Goal: Task Accomplishment & Management: Manage account settings

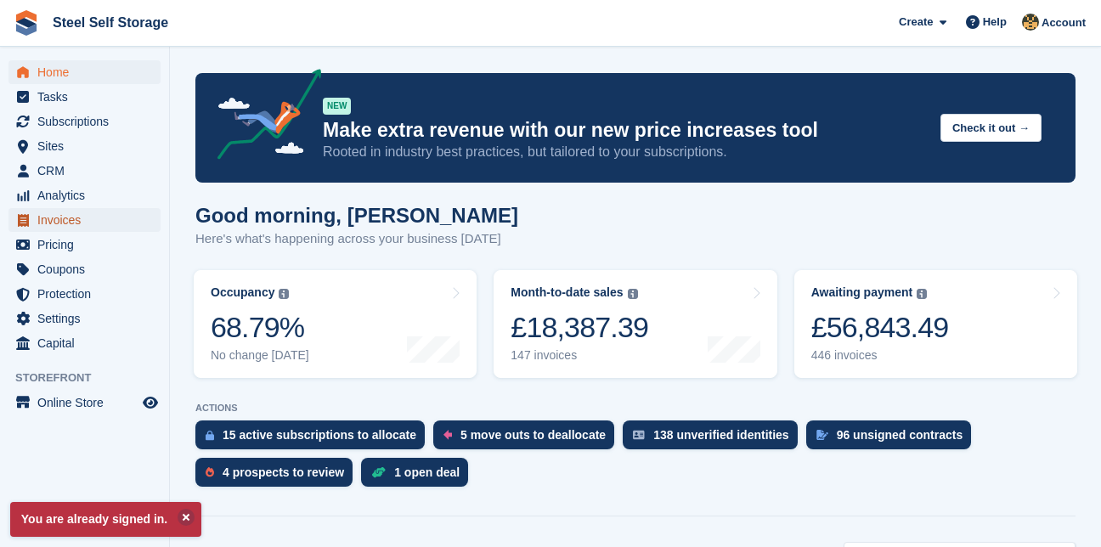
click at [65, 222] on span "Invoices" at bounding box center [88, 220] width 102 height 24
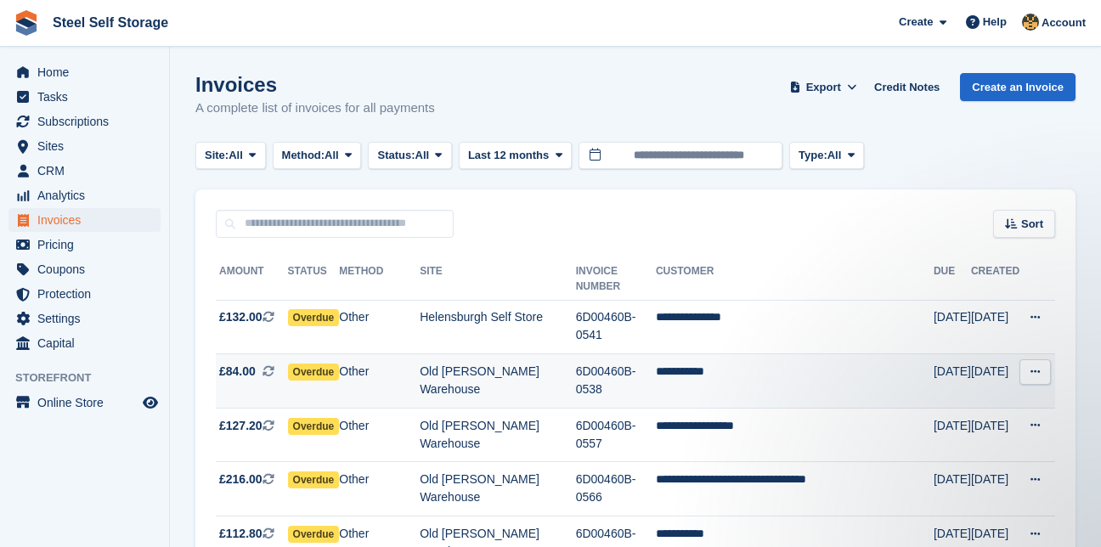
click at [1039, 366] on icon at bounding box center [1034, 371] width 9 height 11
click at [651, 354] on td "6D00460B-0538" at bounding box center [616, 381] width 80 height 54
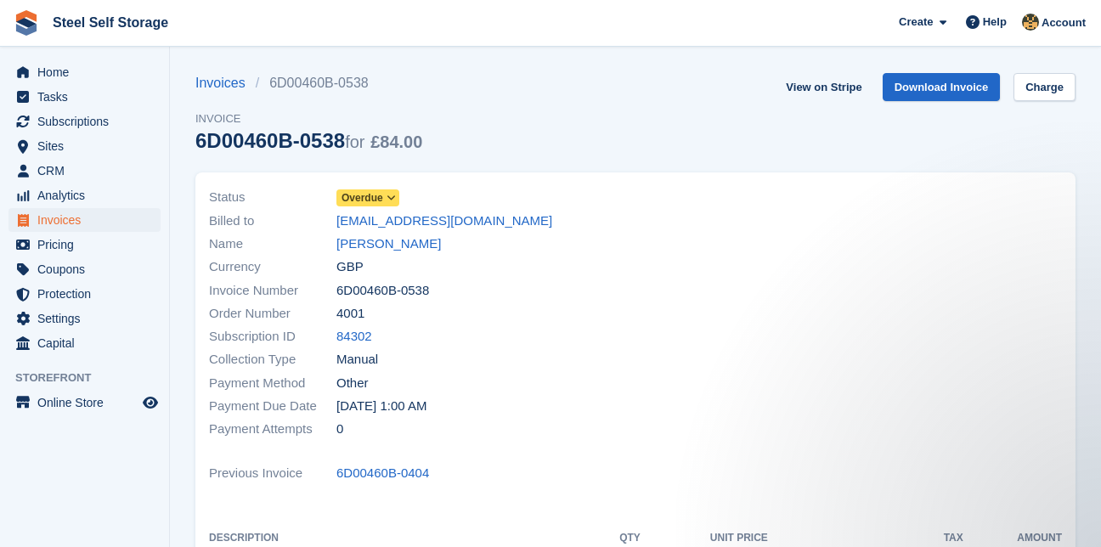
click at [368, 196] on span "Overdue" at bounding box center [362, 197] width 42 height 15
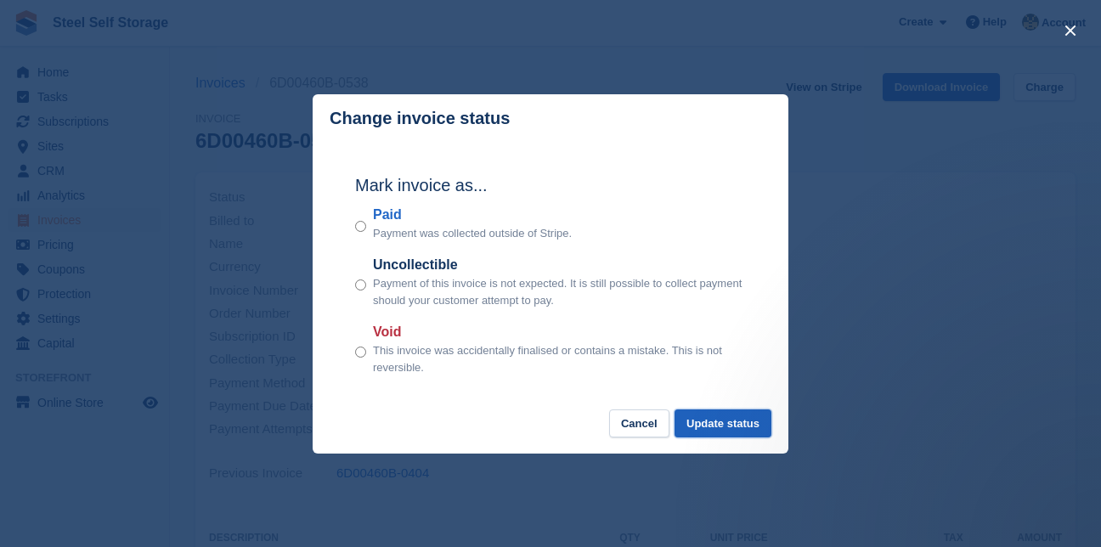
click at [714, 418] on button "Update status" at bounding box center [722, 423] width 97 height 28
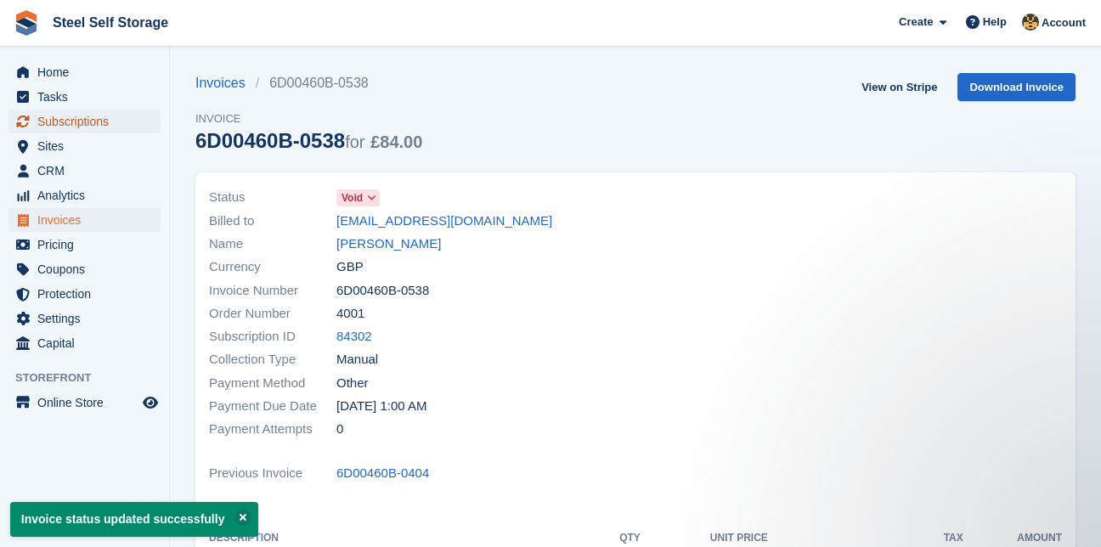
click at [74, 116] on span "Subscriptions" at bounding box center [88, 122] width 102 height 24
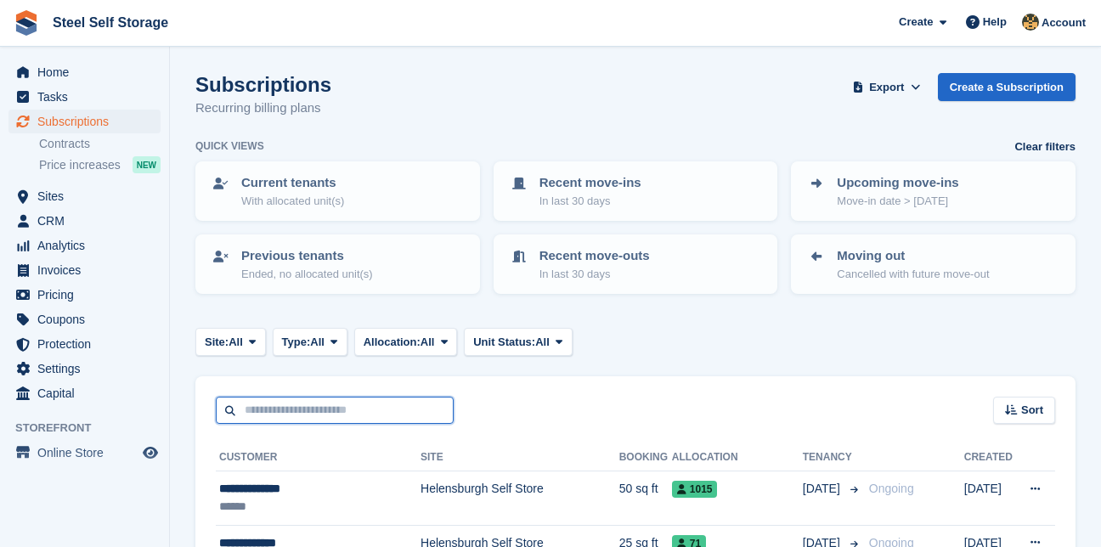
click at [263, 410] on input "text" at bounding box center [335, 411] width 238 height 28
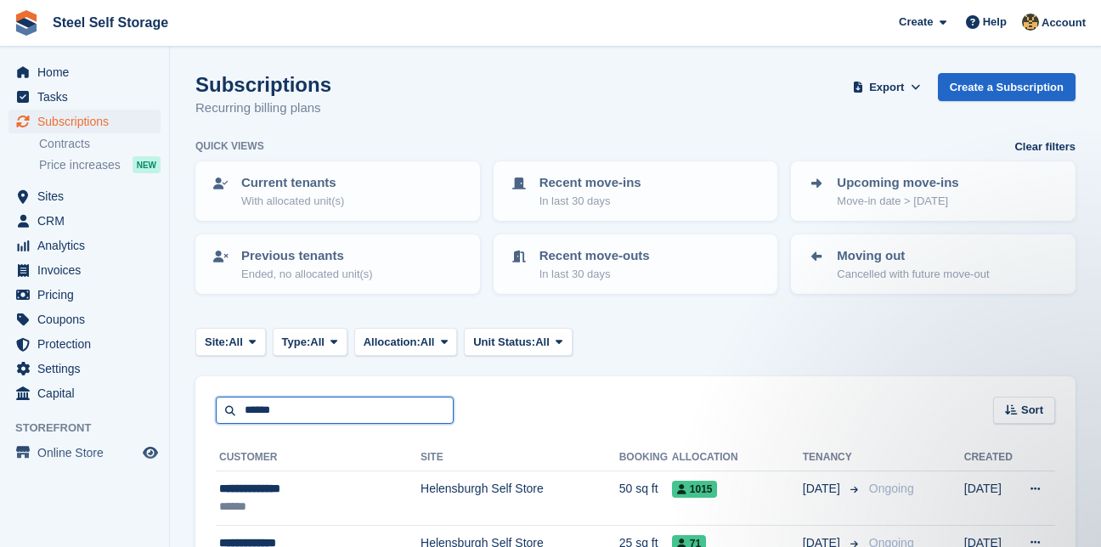
type input "******"
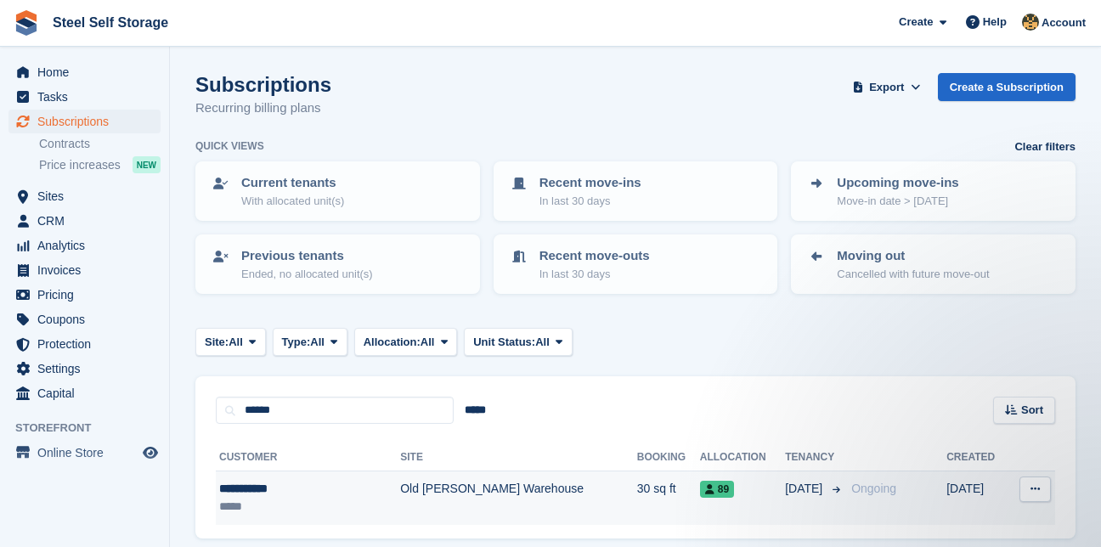
click at [1037, 482] on button at bounding box center [1034, 489] width 31 height 25
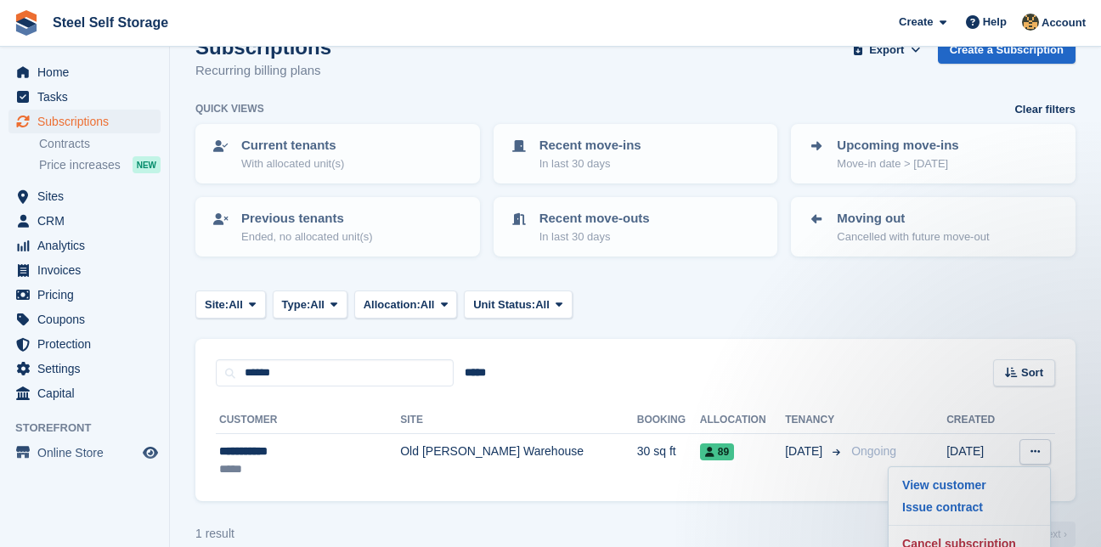
scroll to position [63, 0]
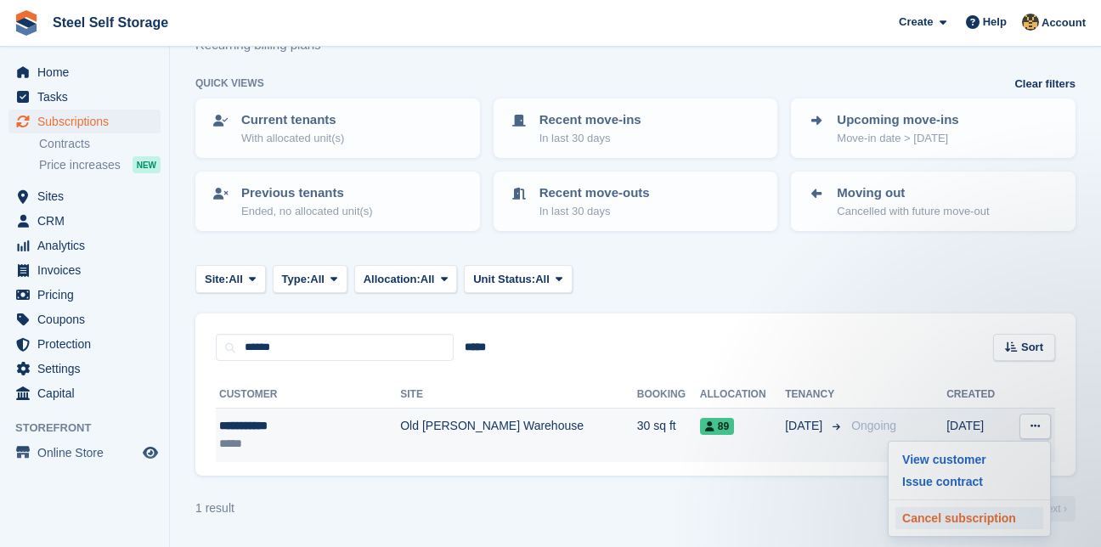
click at [1009, 523] on p "Cancel subscription" at bounding box center [969, 518] width 148 height 22
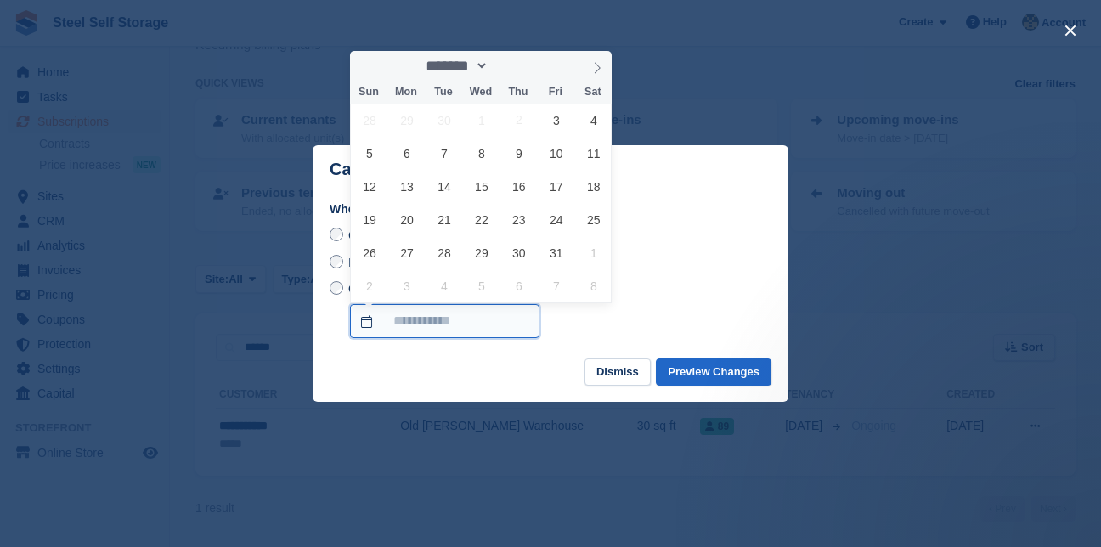
click at [478, 313] on input "On a custom date" at bounding box center [444, 321] width 189 height 34
click at [488, 65] on select "******* ******** ********" at bounding box center [454, 66] width 69 height 18
click at [691, 245] on div "Cancel at end of term - Saturday, 1st November, 2025" at bounding box center [551, 235] width 442 height 20
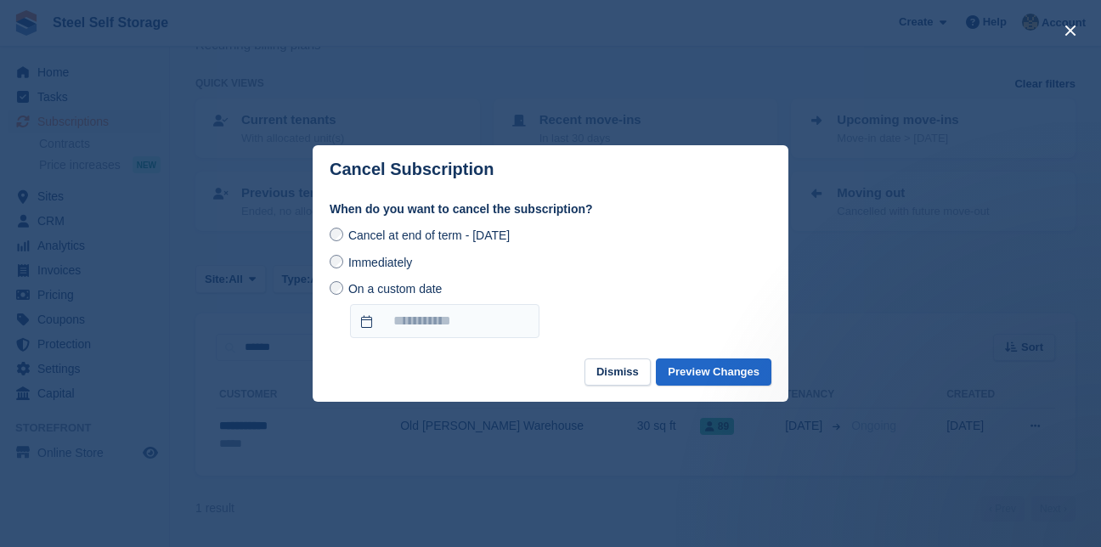
click at [384, 257] on span "Immediately" at bounding box center [380, 263] width 64 height 14
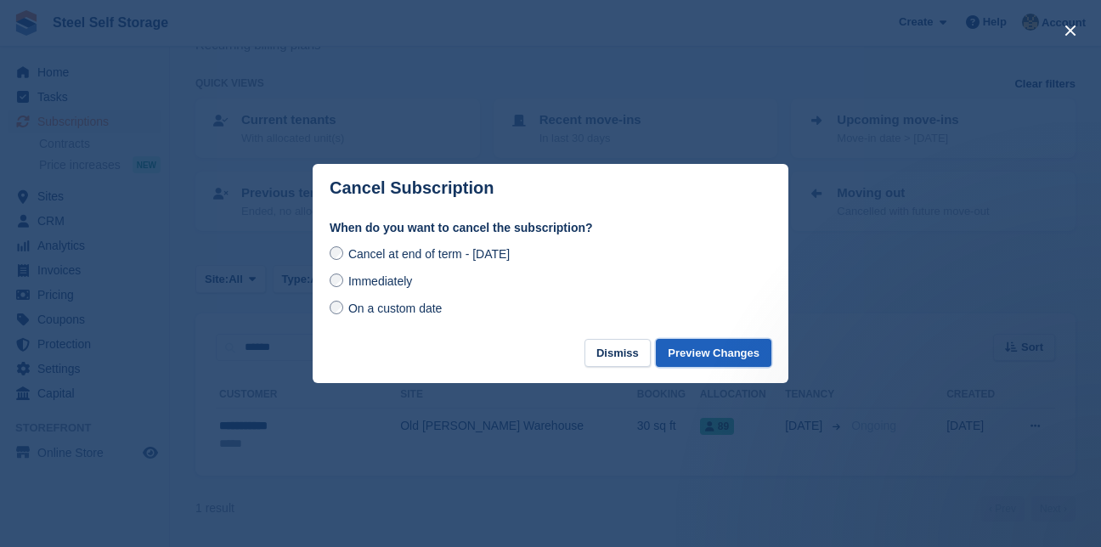
click at [719, 350] on button "Preview Changes" at bounding box center [714, 353] width 116 height 28
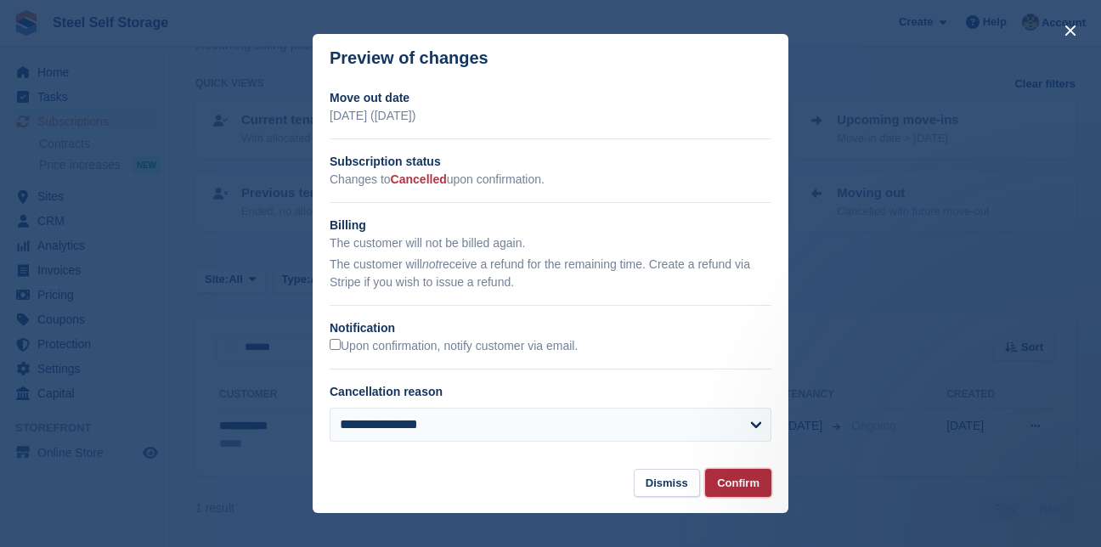
click at [723, 488] on button "Confirm" at bounding box center [738, 483] width 66 height 28
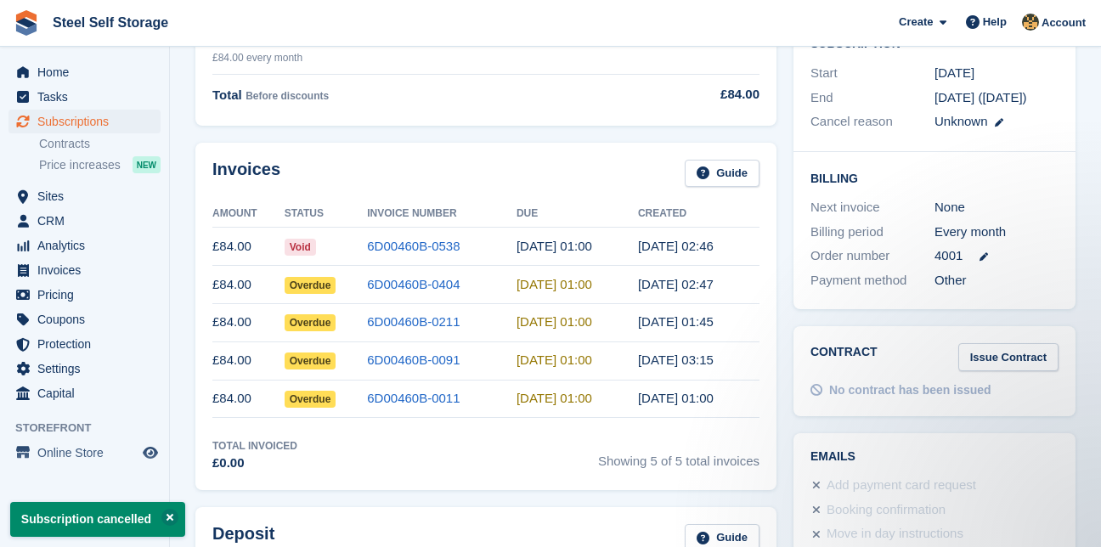
scroll to position [381, 0]
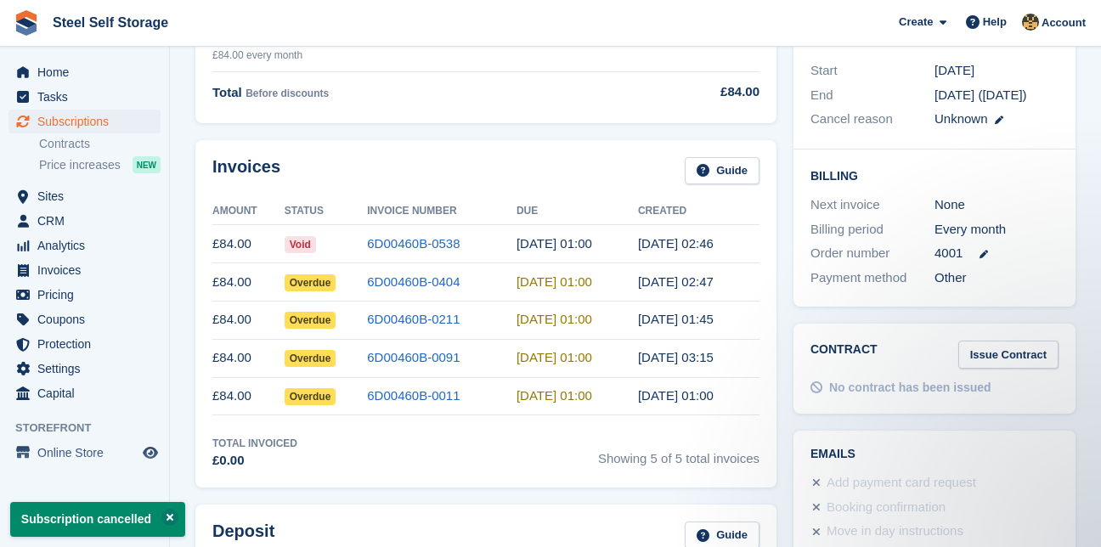
click at [318, 280] on span "Overdue" at bounding box center [311, 282] width 52 height 17
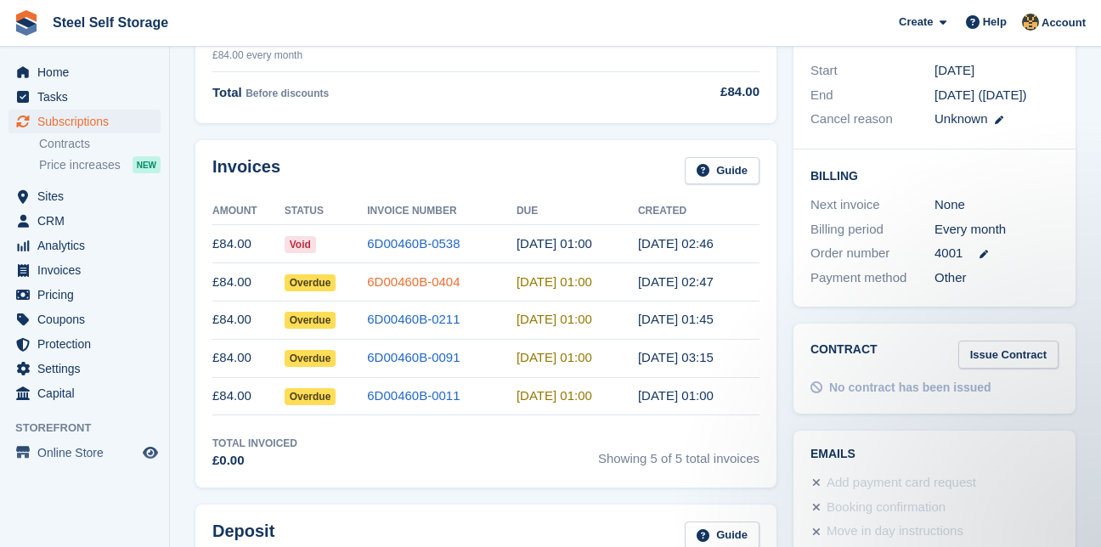
click at [452, 287] on link "6D00460B-0404" at bounding box center [413, 281] width 93 height 14
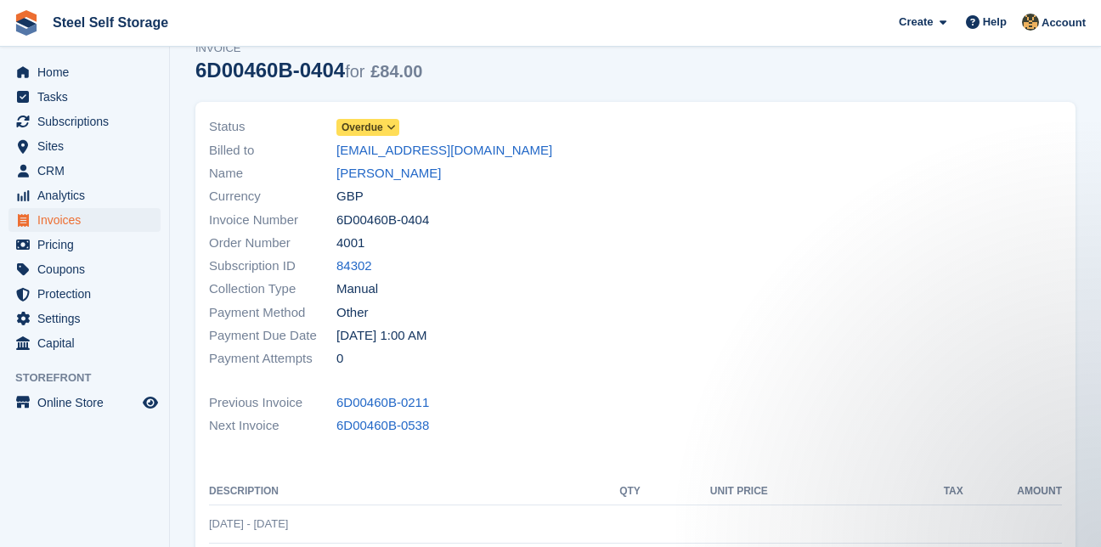
scroll to position [69, 0]
click at [364, 124] on span "Overdue" at bounding box center [362, 128] width 42 height 15
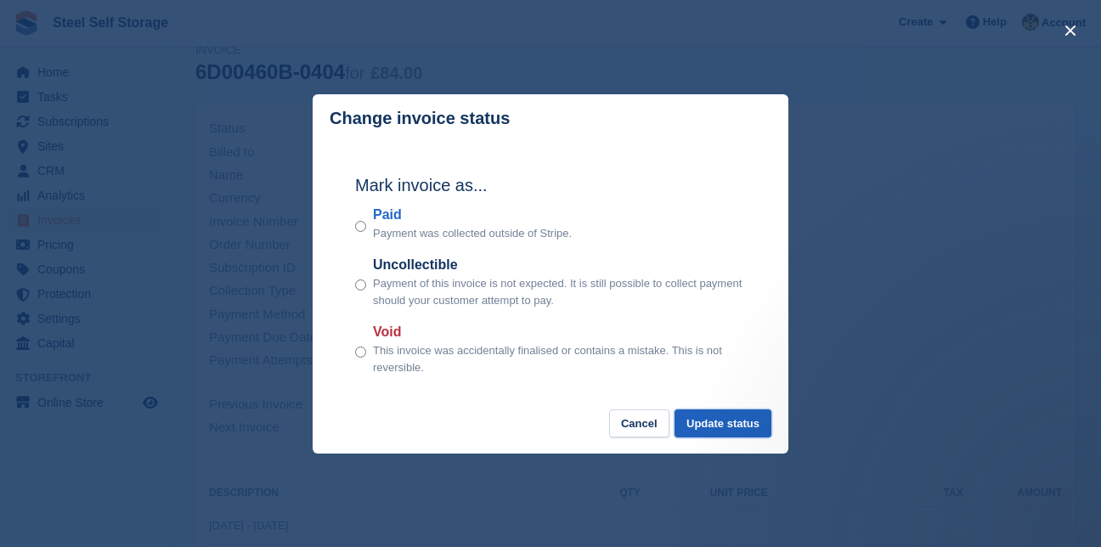
click at [720, 424] on button "Update status" at bounding box center [722, 423] width 97 height 28
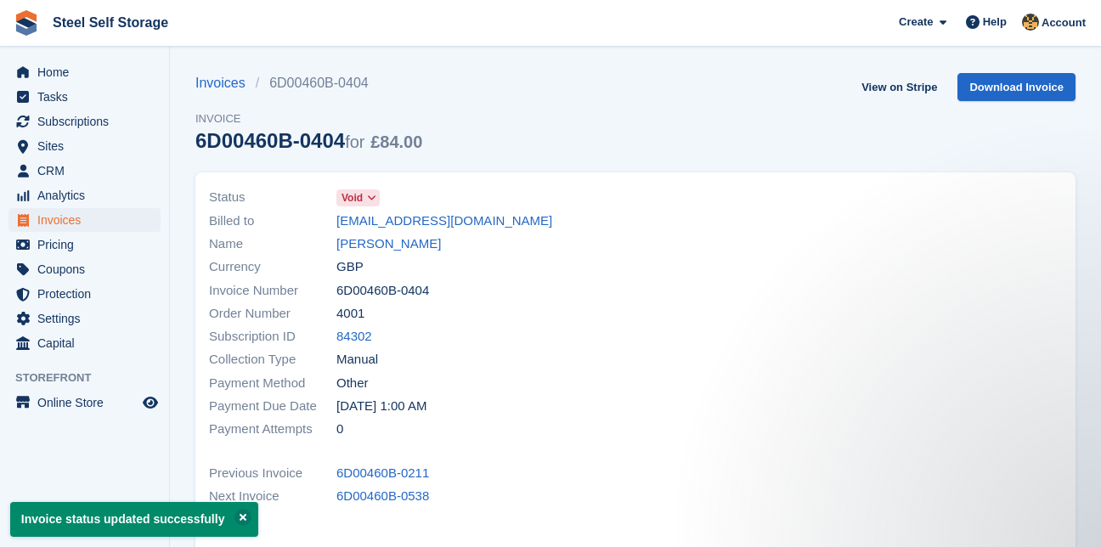
scroll to position [0, 0]
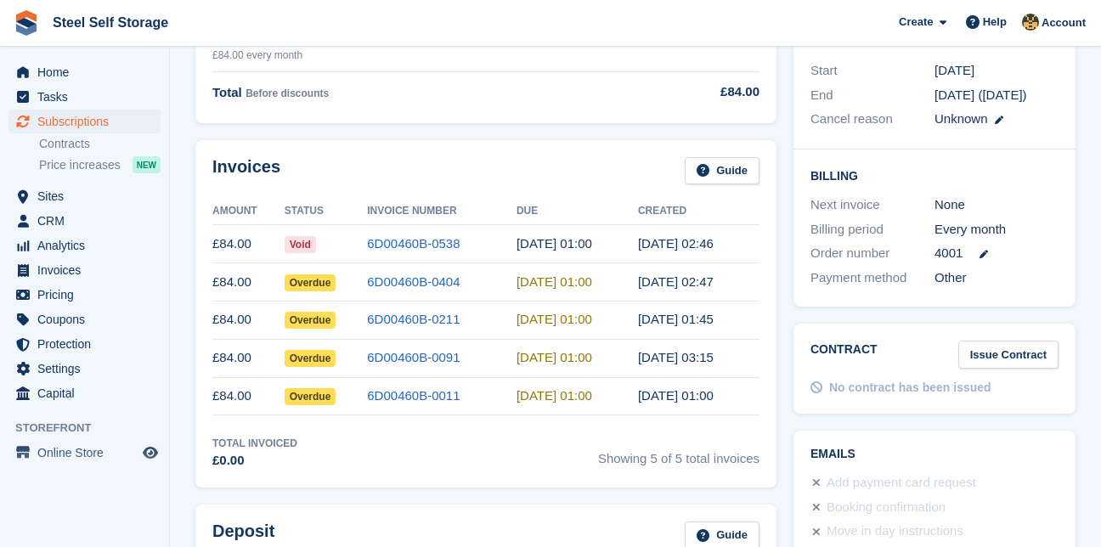
click at [313, 285] on span "Overdue" at bounding box center [311, 282] width 52 height 17
click at [313, 320] on span "Overdue" at bounding box center [311, 320] width 52 height 17
click at [464, 324] on td "6D00460B-0211" at bounding box center [441, 320] width 149 height 38
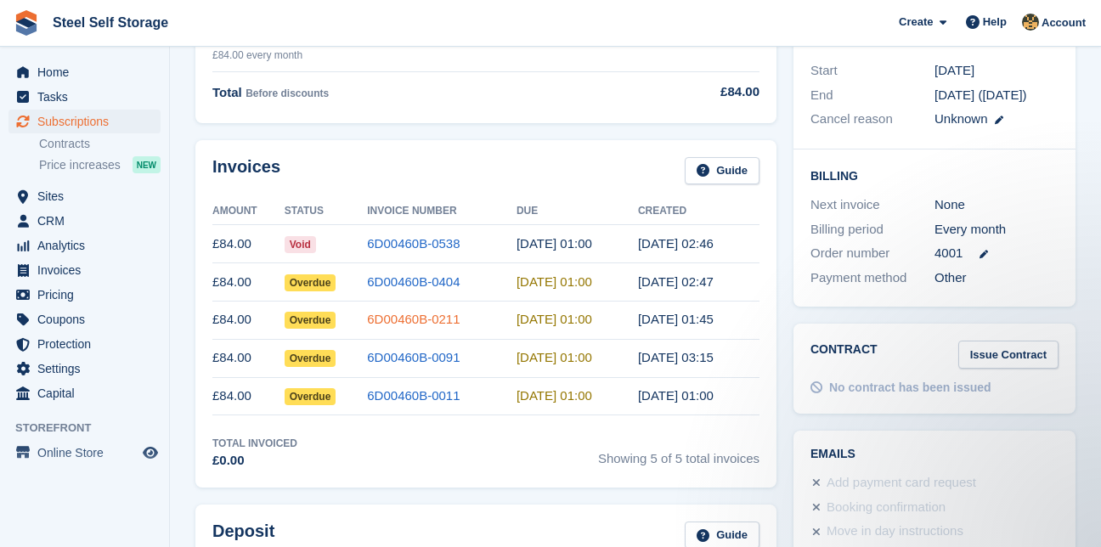
scroll to position [0, 0]
click at [324, 324] on span "Overdue" at bounding box center [311, 320] width 52 height 17
click at [410, 394] on link "6D00460B-0011" at bounding box center [413, 395] width 93 height 14
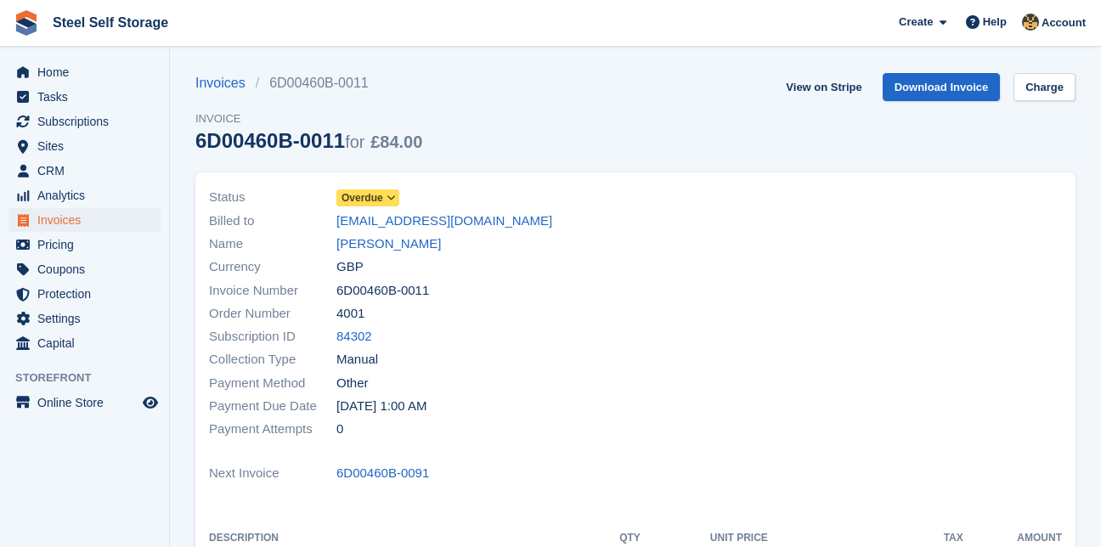
click at [369, 200] on span "Overdue" at bounding box center [362, 197] width 42 height 15
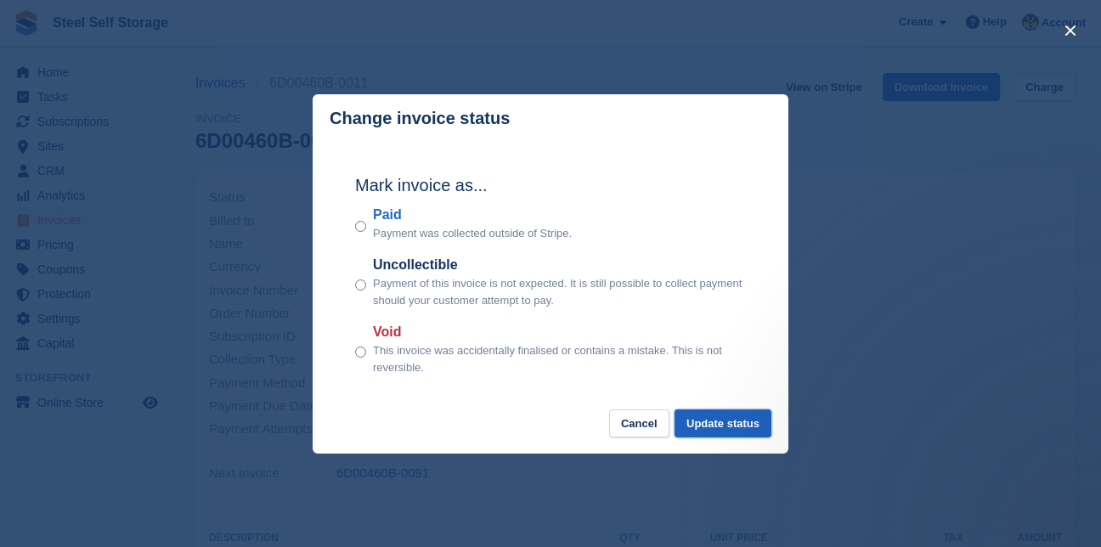
click at [732, 426] on button "Update status" at bounding box center [722, 423] width 97 height 28
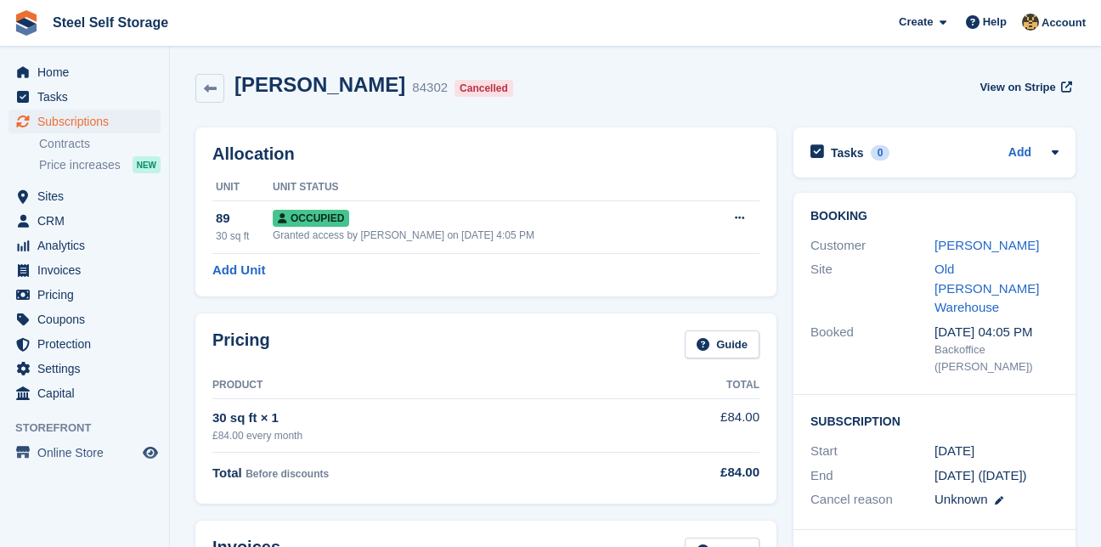
scroll to position [381, 0]
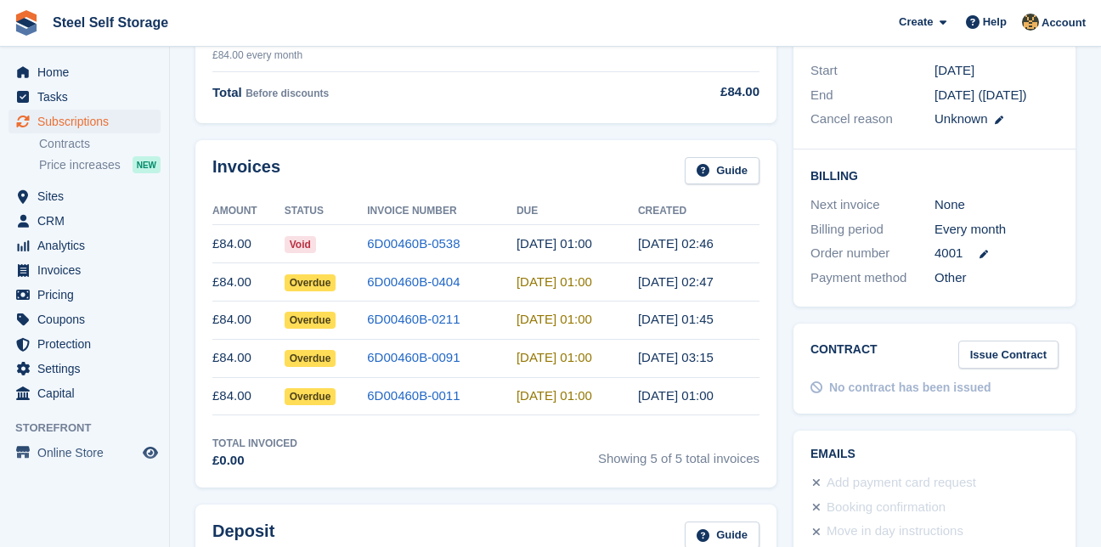
click at [313, 322] on span "Overdue" at bounding box center [311, 320] width 52 height 17
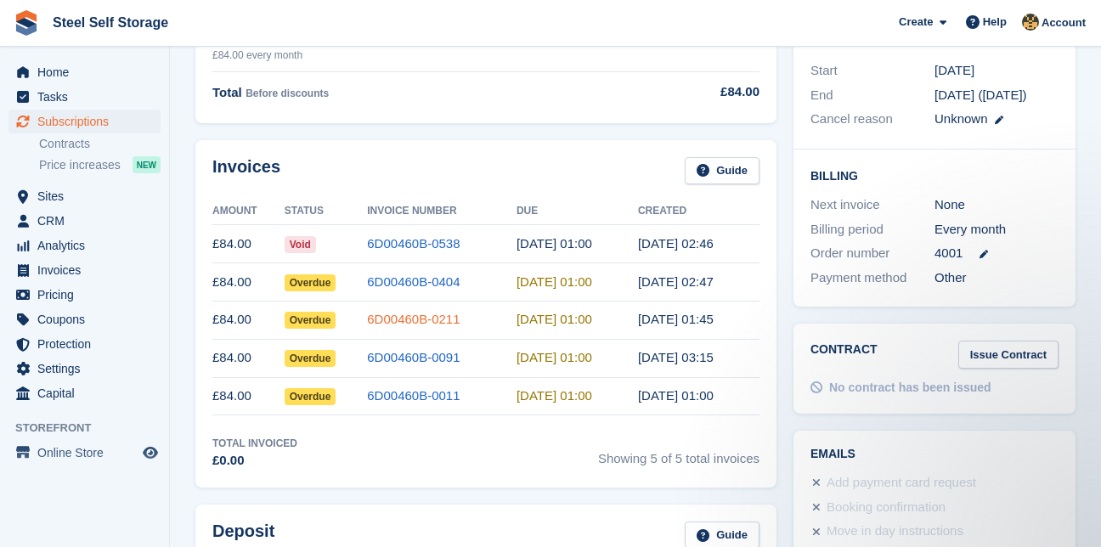
scroll to position [0, 0]
click at [448, 317] on link "6D00460B-0211" at bounding box center [413, 319] width 93 height 14
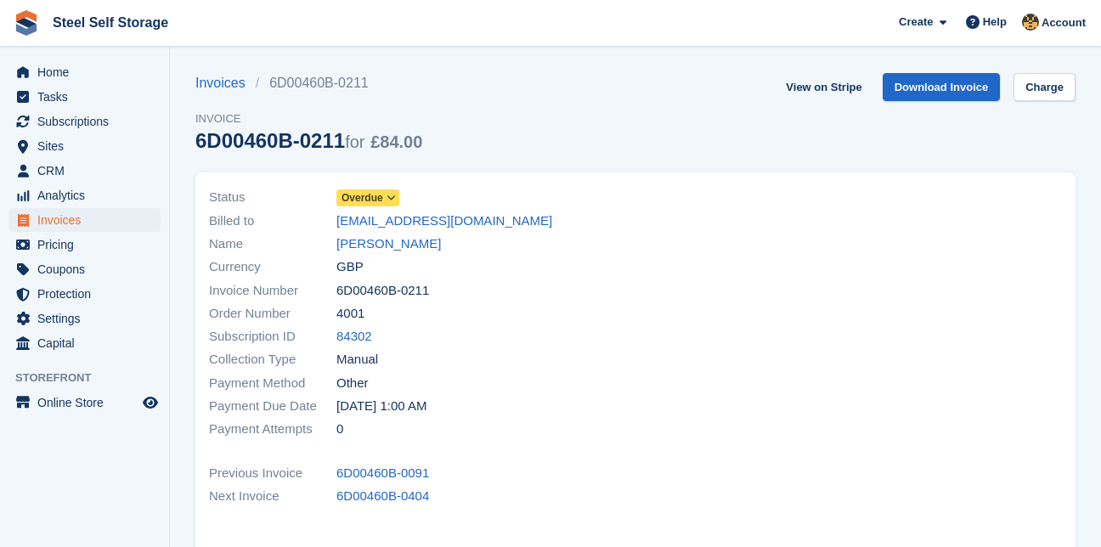
click at [378, 199] on span "Overdue" at bounding box center [362, 197] width 42 height 15
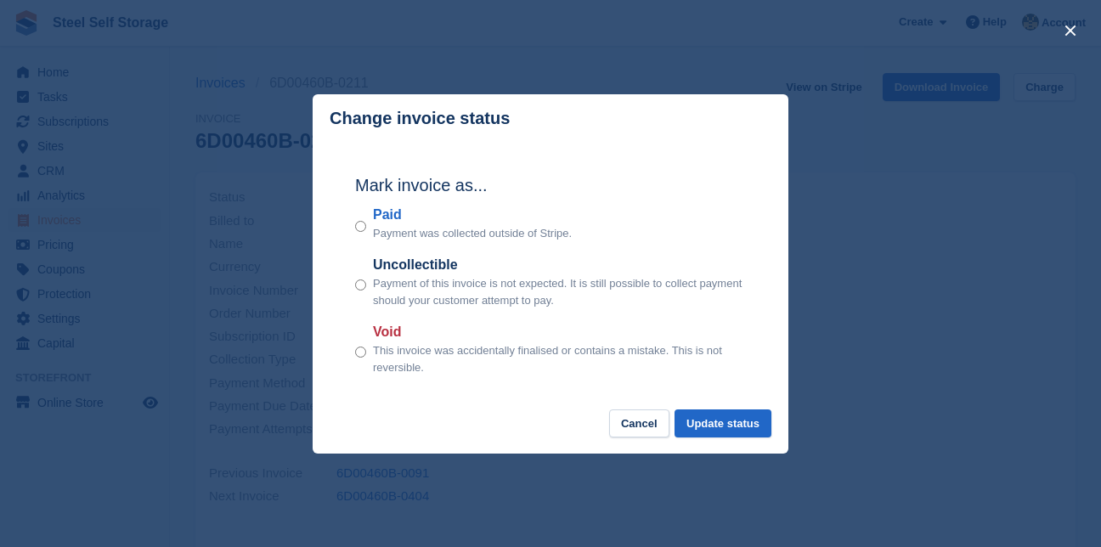
click at [374, 344] on p "This invoice was accidentally finalised or contains a mistake. This is not reve…" at bounding box center [559, 358] width 373 height 33
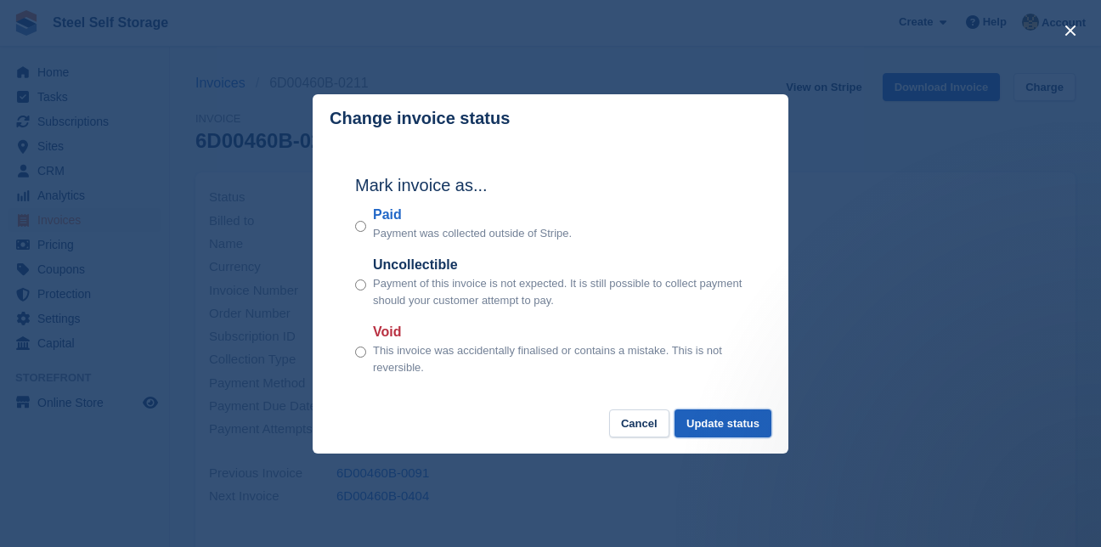
click at [703, 424] on button "Update status" at bounding box center [722, 423] width 97 height 28
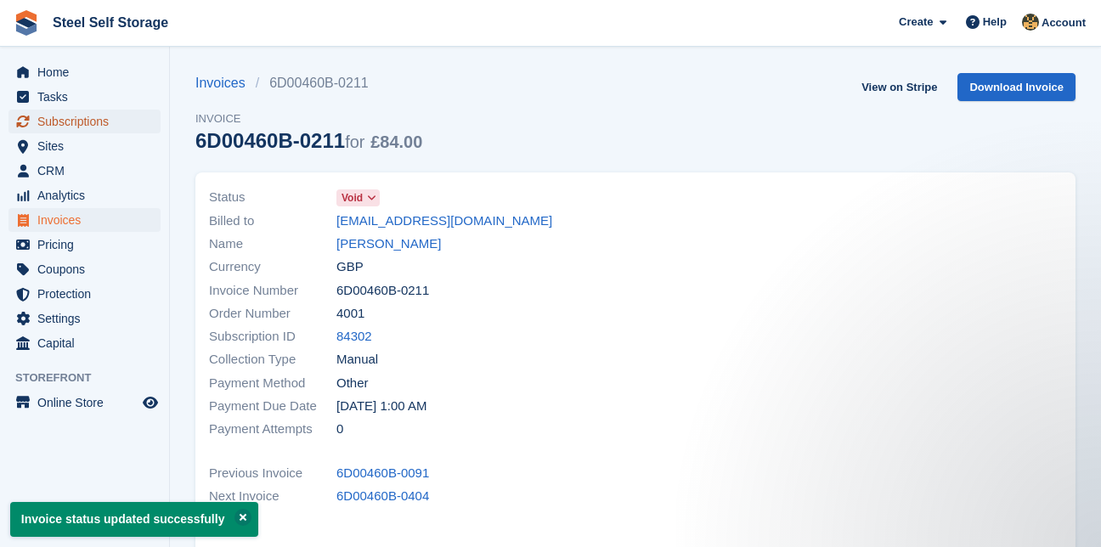
click at [95, 123] on span "Subscriptions" at bounding box center [88, 122] width 102 height 24
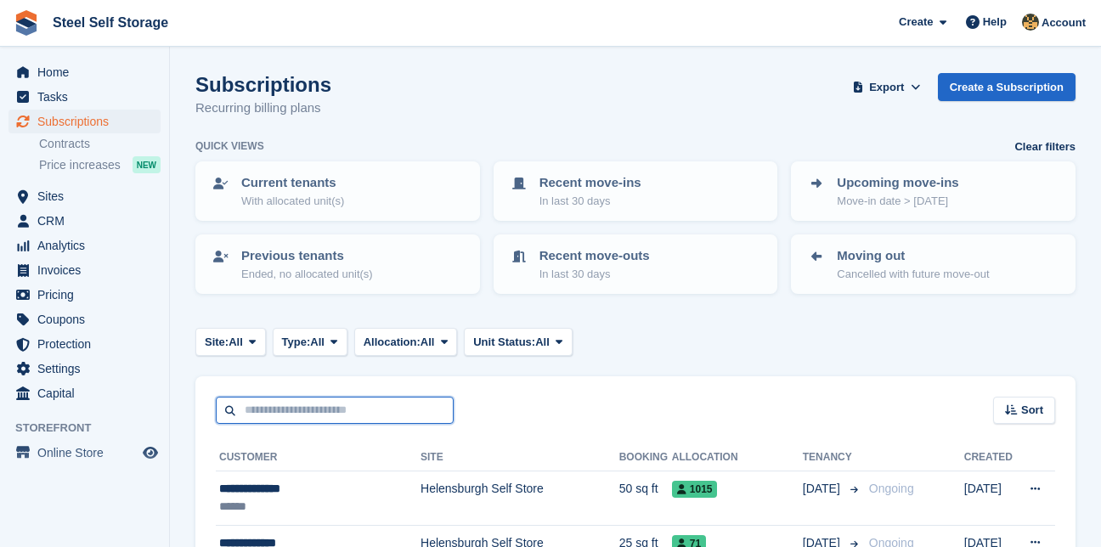
click at [252, 418] on input "text" at bounding box center [335, 411] width 238 height 28
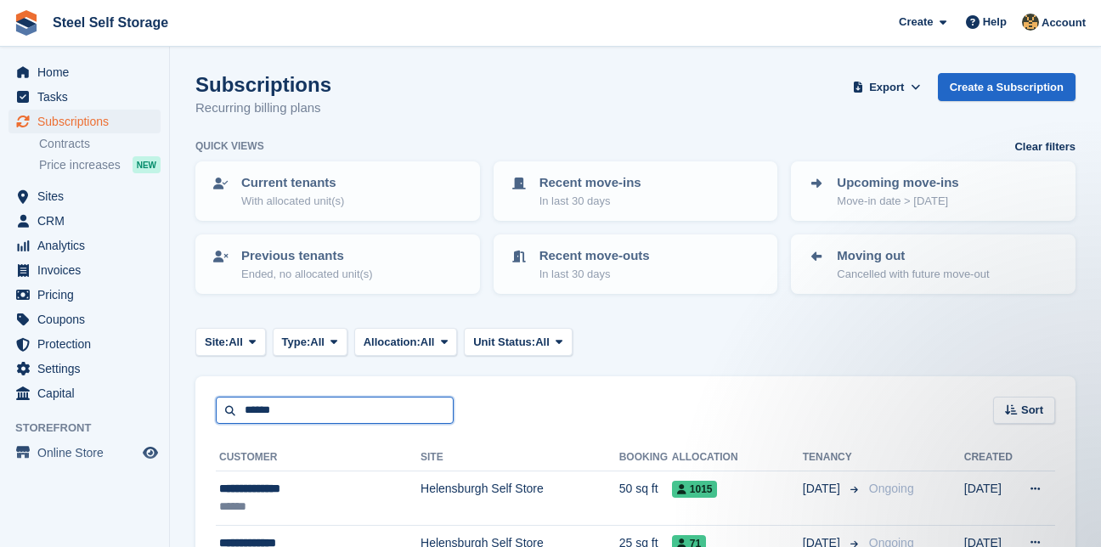
type input "******"
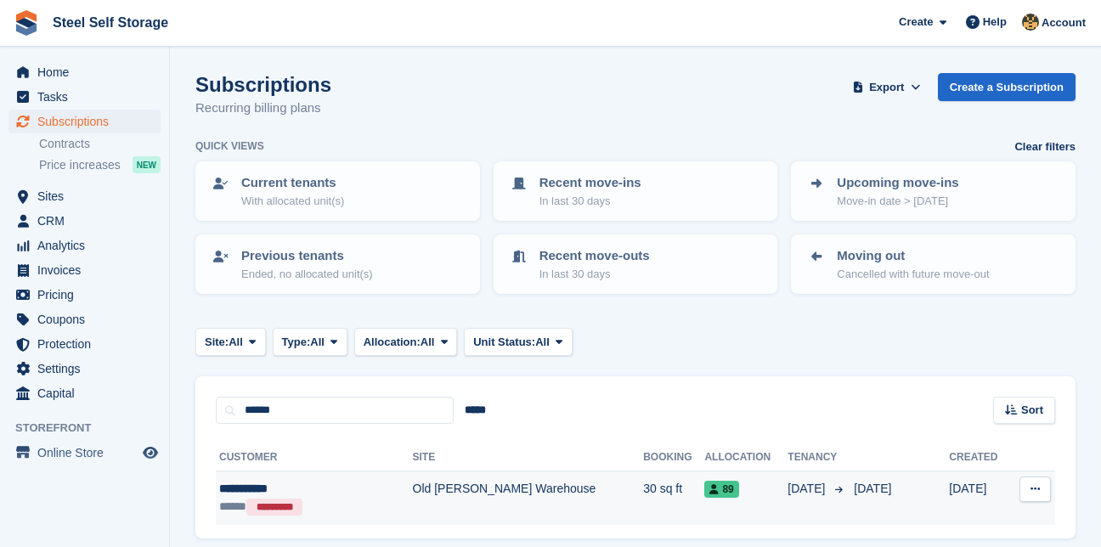
click at [425, 492] on td "Old [PERSON_NAME] Warehouse" at bounding box center [528, 498] width 231 height 54
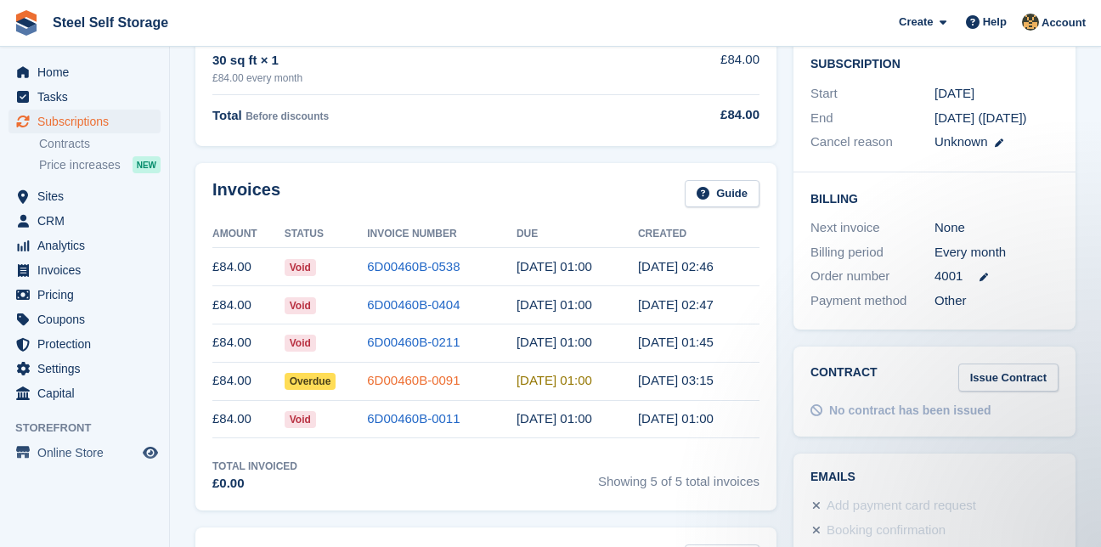
click at [405, 385] on link "6D00460B-0091" at bounding box center [413, 380] width 93 height 14
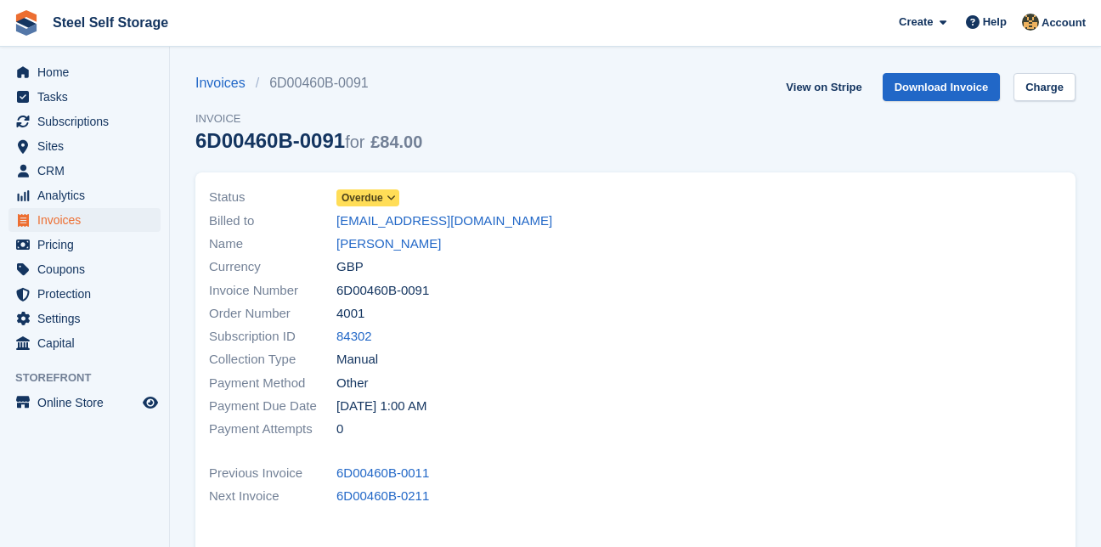
click at [374, 191] on span "Overdue" at bounding box center [362, 197] width 42 height 15
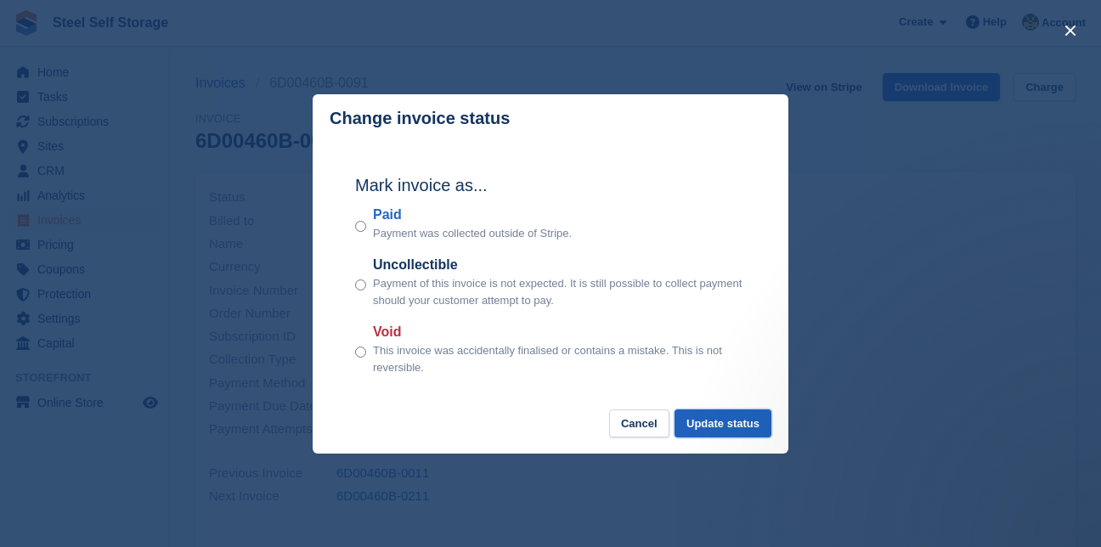
click at [699, 426] on button "Update status" at bounding box center [722, 423] width 97 height 28
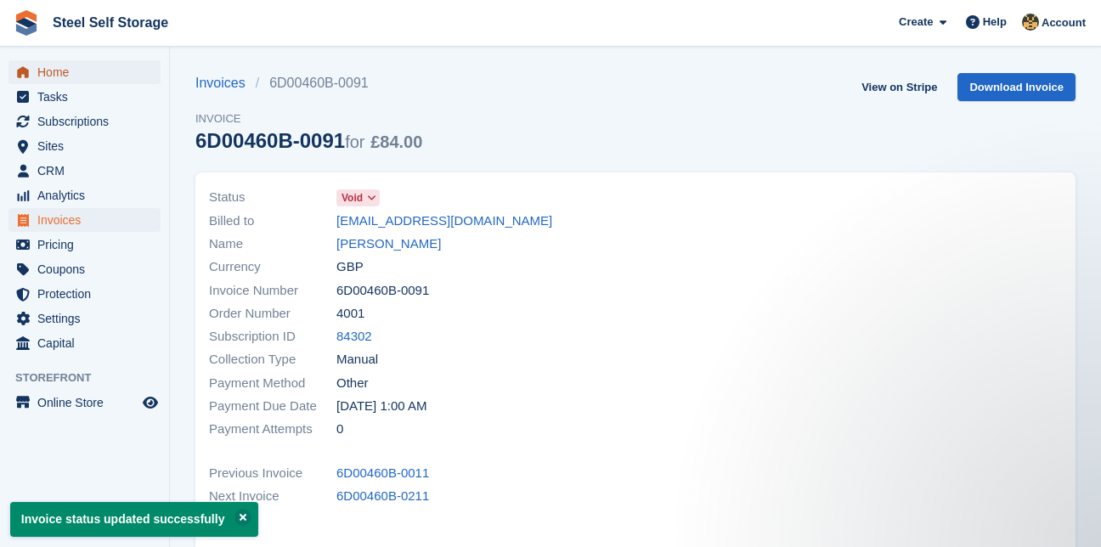
click at [68, 78] on span "Home" at bounding box center [88, 72] width 102 height 24
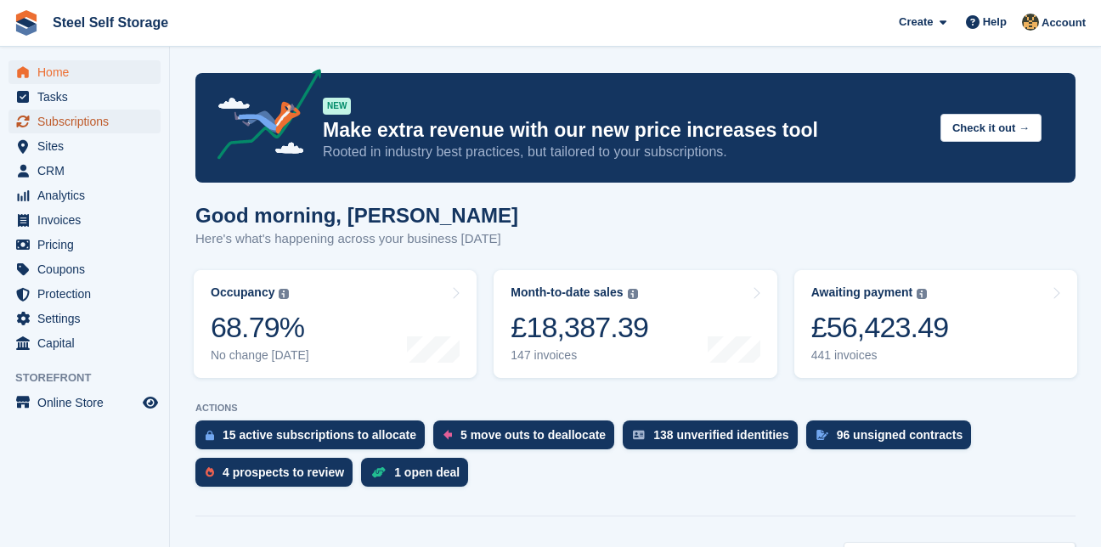
click at [77, 121] on span "Subscriptions" at bounding box center [88, 122] width 102 height 24
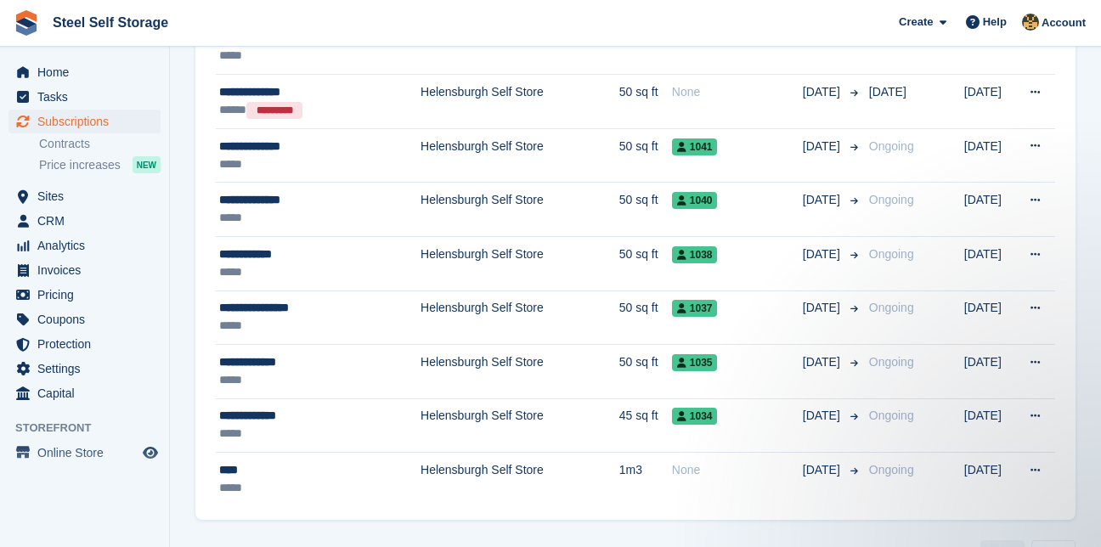
scroll to position [2727, 0]
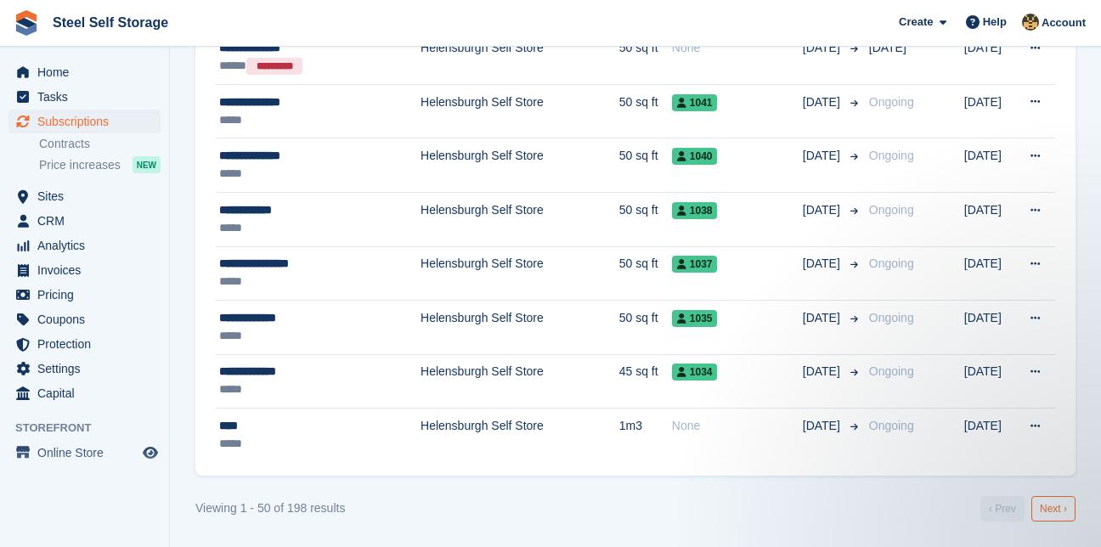
click at [1064, 498] on link "Next ›" at bounding box center [1053, 508] width 44 height 25
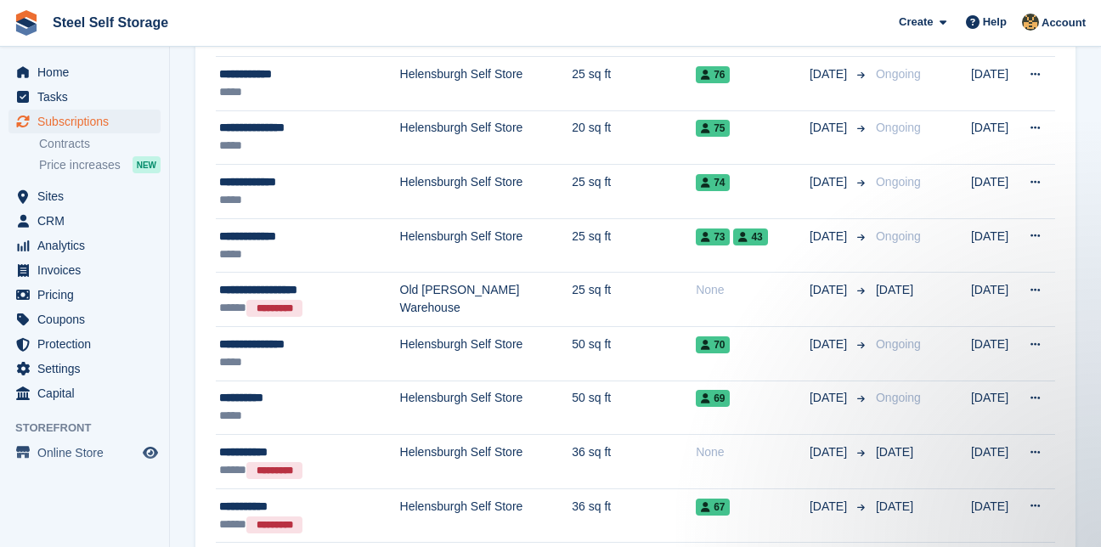
scroll to position [1850, 0]
